Goal: Task Accomplishment & Management: Use online tool/utility

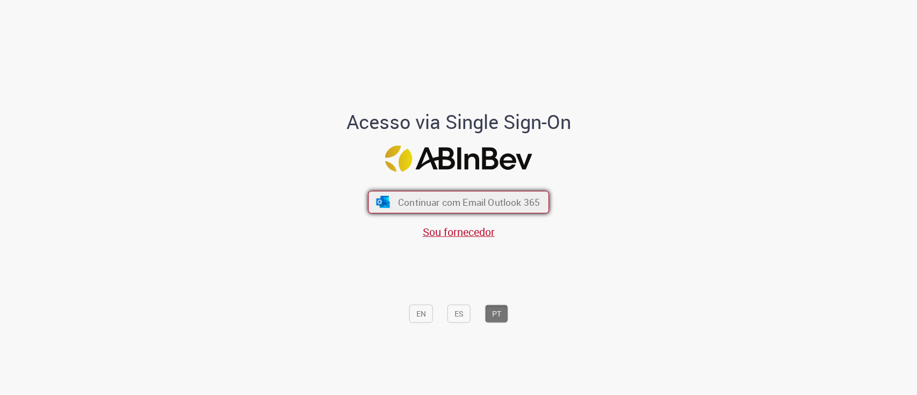
click at [420, 209] on button "Continuar com Email Outlook 365" at bounding box center [458, 202] width 181 height 23
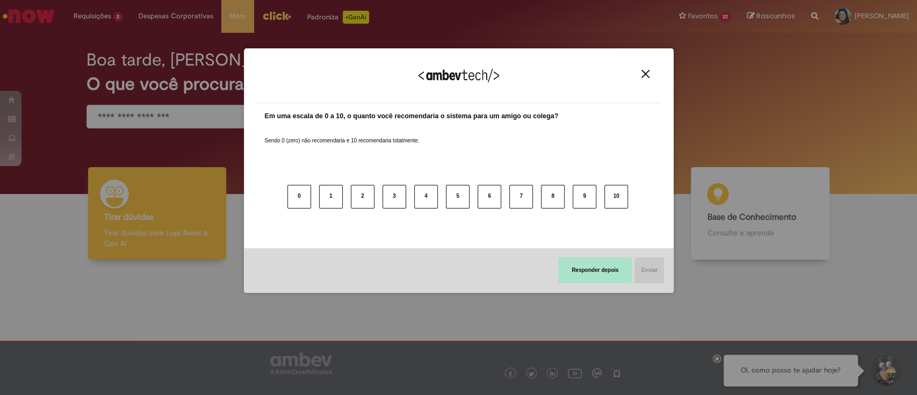
click at [589, 277] on button "Responder depois" at bounding box center [595, 270] width 74 height 26
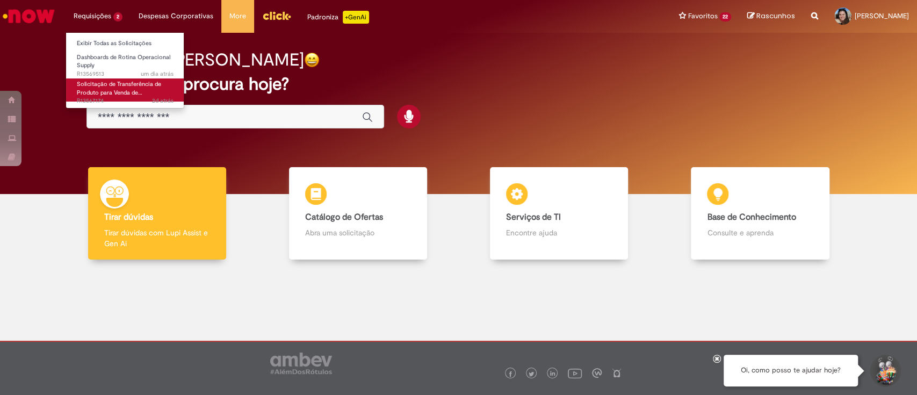
click at [107, 95] on span "Solicitação de Transferência de Produto para Venda de…" at bounding box center [119, 88] width 84 height 17
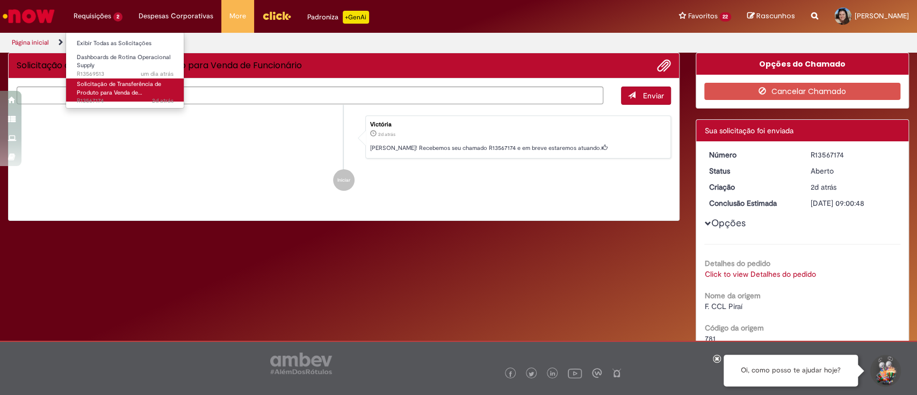
click at [107, 95] on span "Solicitação de Transferência de Produto para Venda de…" at bounding box center [119, 88] width 84 height 17
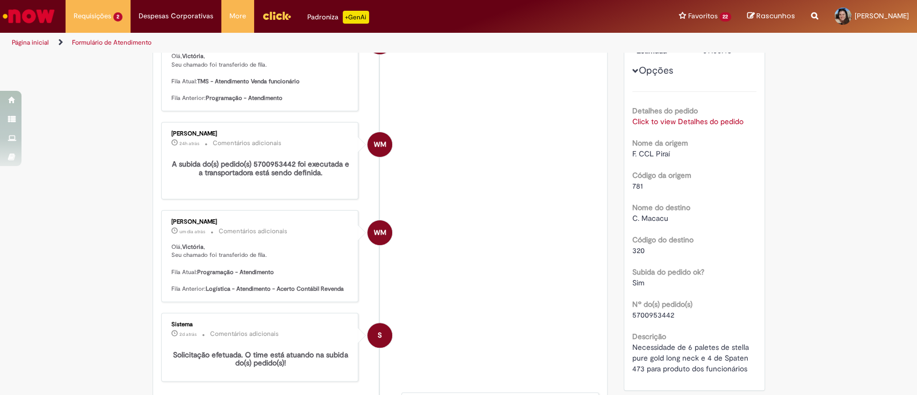
scroll to position [245, 0]
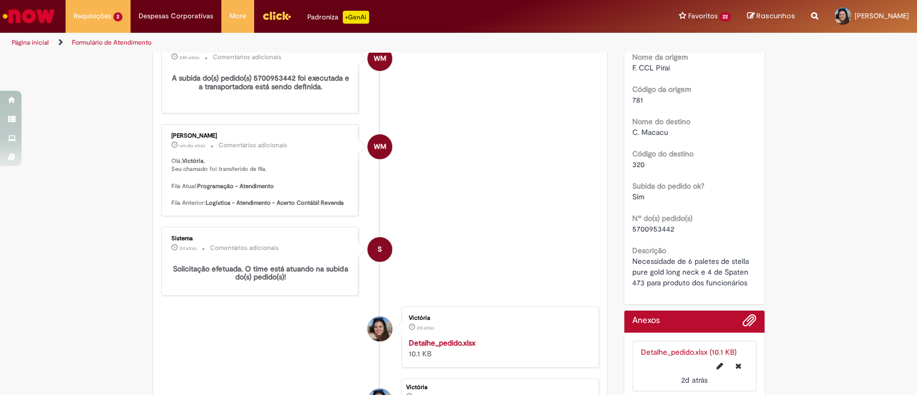
click at [587, 216] on ul "S Sistema 24h atrás 24 horas atrás Comentários adicionais Olá, Victória , Seu c…" at bounding box center [380, 198] width 438 height 550
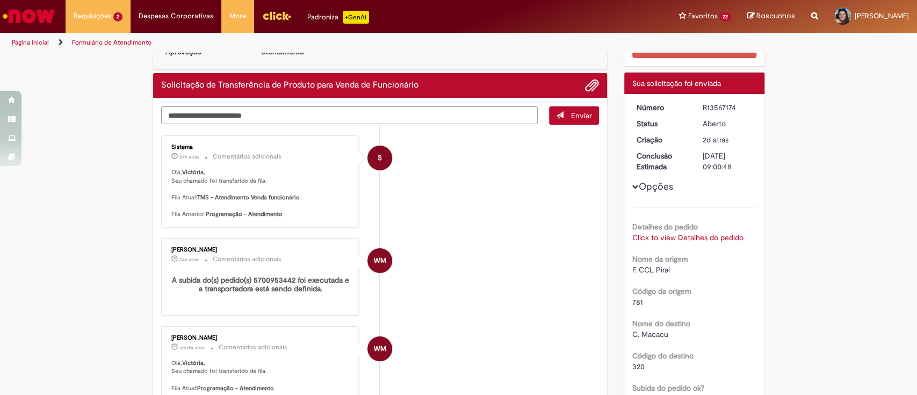
scroll to position [34, 0]
